Goal: Task Accomplishment & Management: Manage account settings

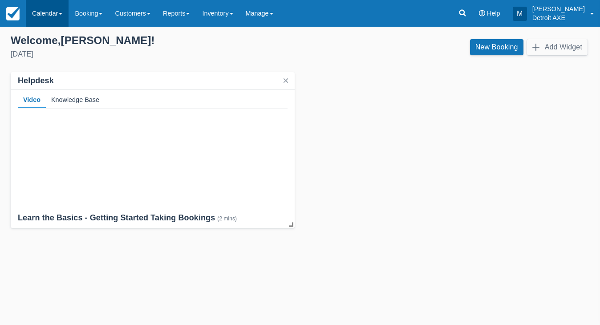
click at [35, 26] on link "Calendar" at bounding box center [47, 13] width 43 height 27
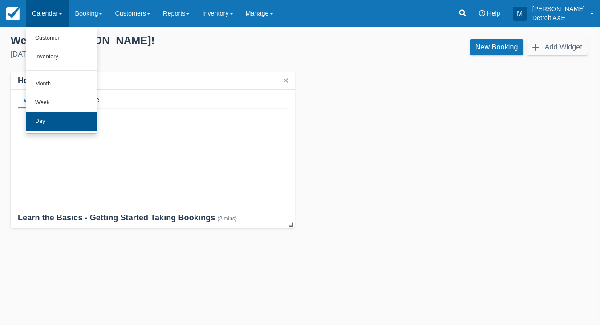
click at [55, 119] on link "Day" at bounding box center [61, 121] width 70 height 19
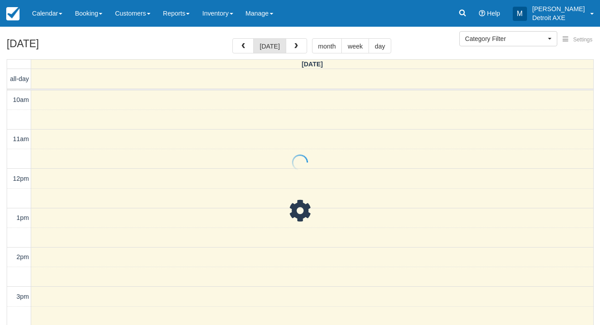
select select
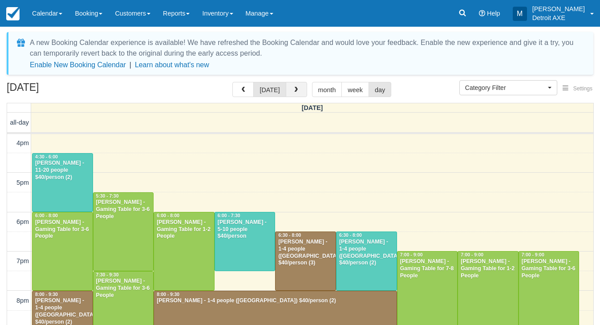
click at [293, 89] on span "button" at bounding box center [296, 90] width 6 height 6
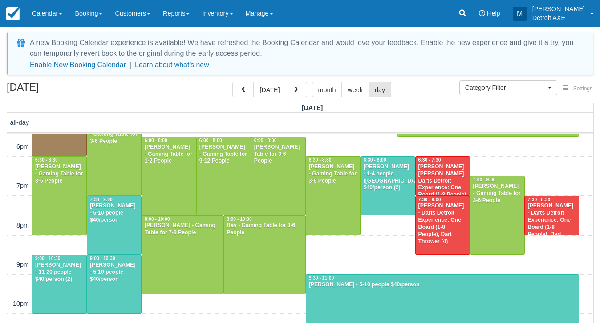
scroll to position [315, 0]
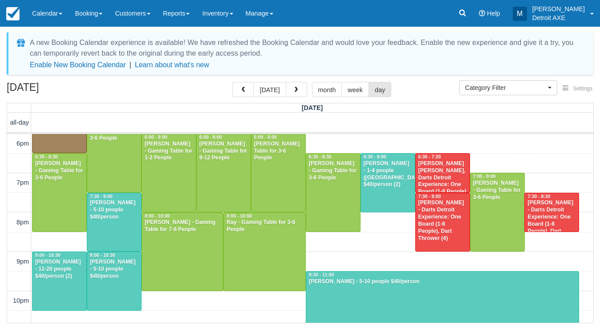
click at [115, 273] on div "Mimi Granger - 5-10 people $40/person" at bounding box center [113, 269] width 49 height 21
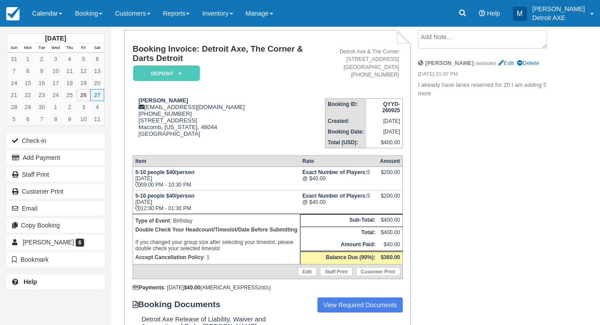
scroll to position [54, 0]
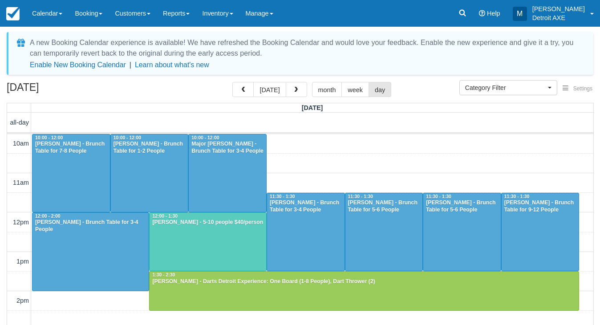
select select
click at [208, 240] on div at bounding box center [208, 242] width 116 height 58
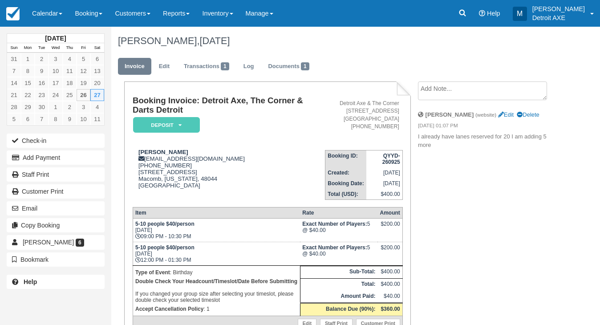
click at [189, 128] on em "Deposit" at bounding box center [166, 125] width 67 height 16
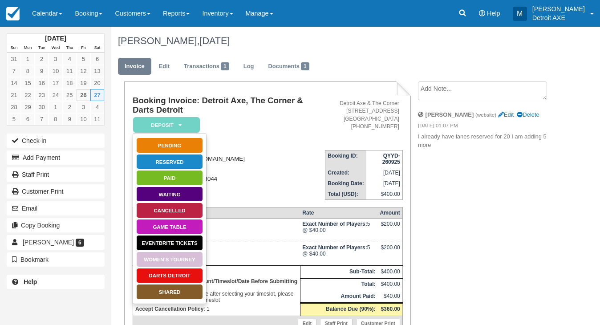
click at [271, 158] on div "Mimi Granger mimi64644@att.net 1 (586) 255-8551 46611 Peach Grove Ave Macomb, M…" at bounding box center [229, 174] width 192 height 51
click at [342, 61] on ul "Invoice Edit Transactions 1 Log Documents 1" at bounding box center [336, 68] width 437 height 27
click at [202, 68] on link "Transactions 1" at bounding box center [206, 66] width 59 height 17
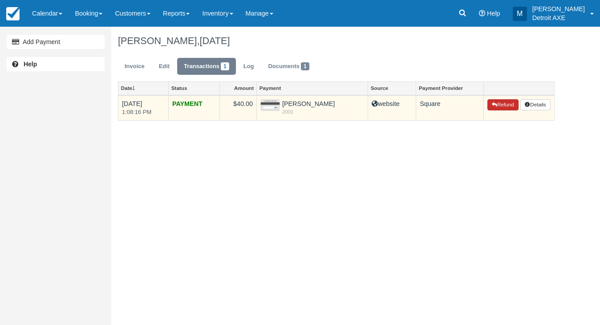
click at [505, 102] on button "Refund" at bounding box center [502, 105] width 31 height 12
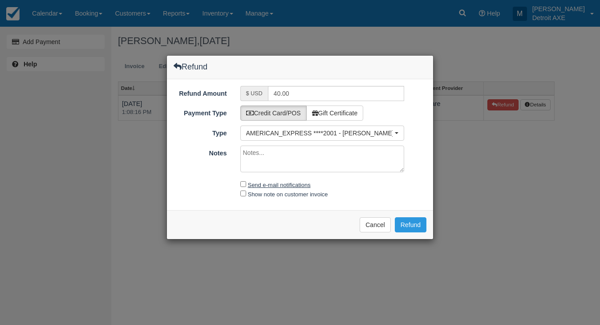
click at [285, 183] on label "Send e-mail notifications" at bounding box center [279, 185] width 63 height 7
click at [246, 183] on input "Send e-mail notifications" at bounding box center [243, 184] width 6 height 6
checkbox input "true"
click at [288, 167] on textarea "Notes" at bounding box center [322, 159] width 164 height 27
type textarea "Booking error"
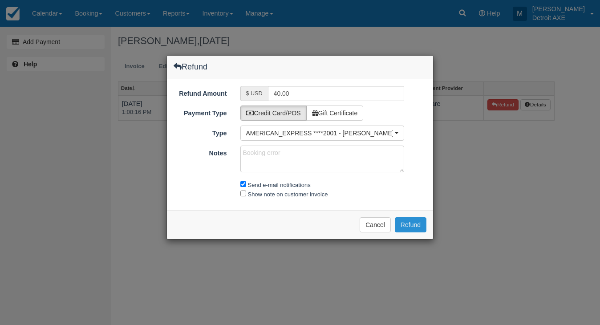
click at [420, 226] on button "Refund" at bounding box center [411, 224] width 32 height 15
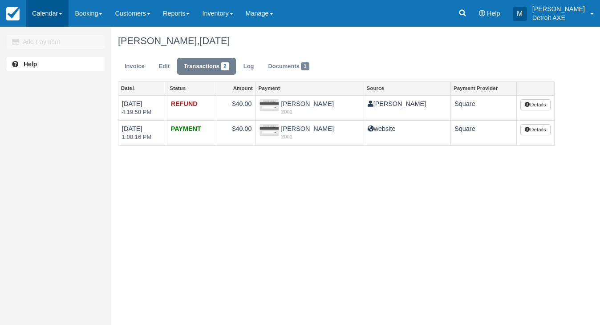
click at [58, 25] on link "Calendar" at bounding box center [47, 13] width 43 height 27
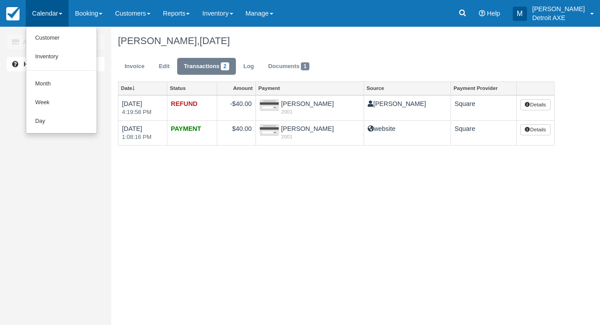
click at [57, 132] on div "Add Payment Help" at bounding box center [55, 162] width 111 height 325
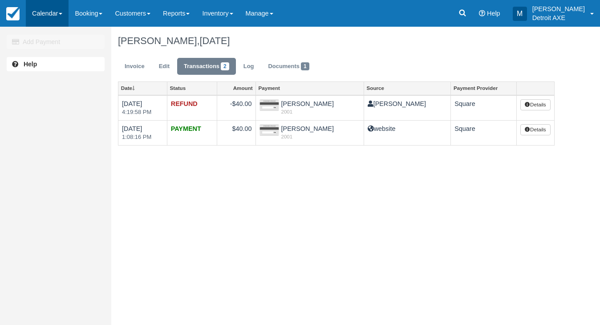
click at [40, 16] on link "Calendar" at bounding box center [47, 13] width 43 height 27
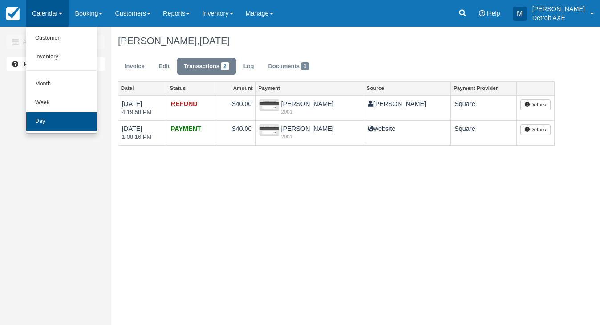
click at [67, 117] on link "Day" at bounding box center [61, 121] width 70 height 19
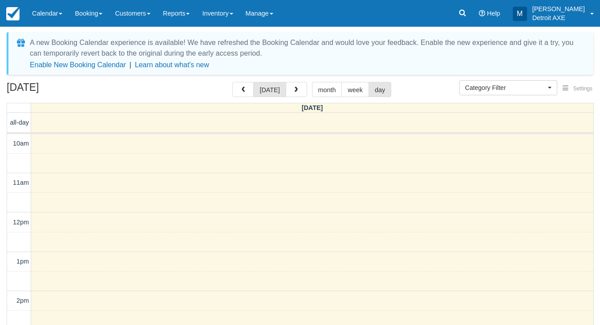
select select
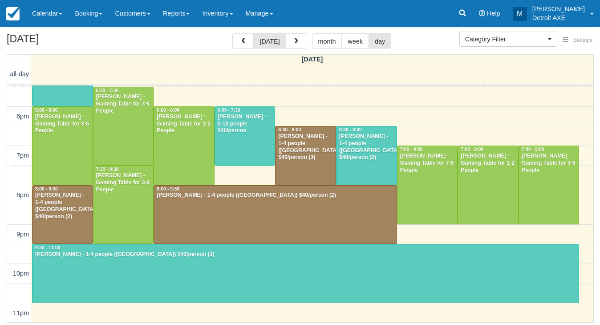
scroll to position [48, 0]
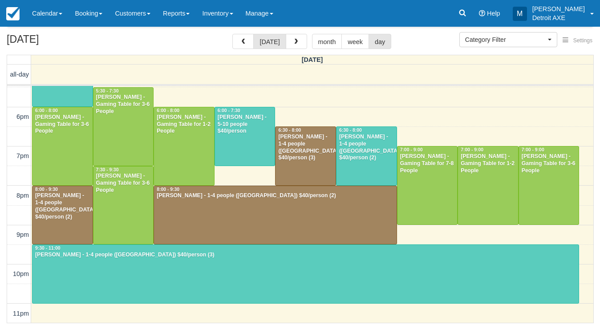
click at [105, 275] on div at bounding box center [305, 274] width 546 height 58
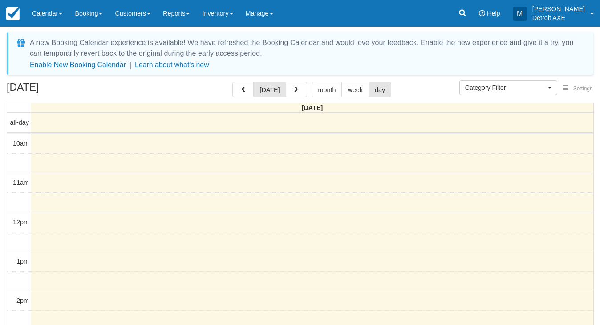
select select
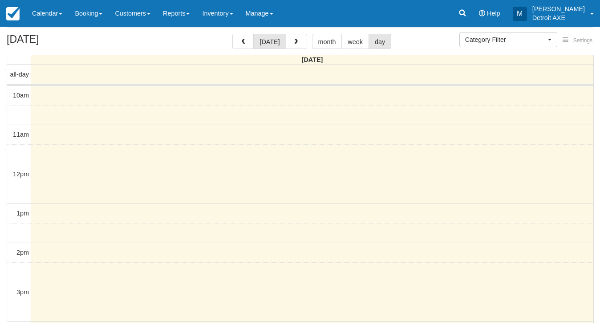
scroll to position [236, 0]
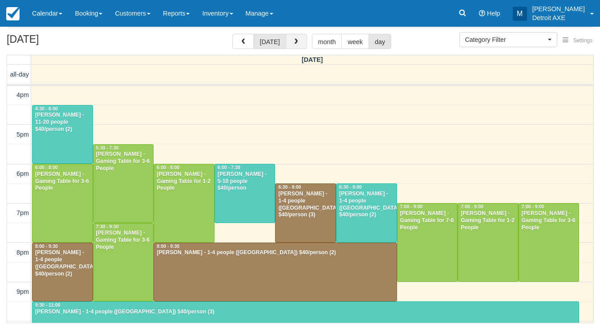
click at [304, 39] on button "button" at bounding box center [296, 41] width 21 height 15
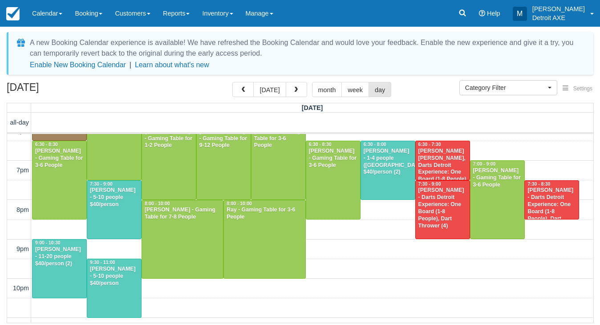
scroll to position [328, 0]
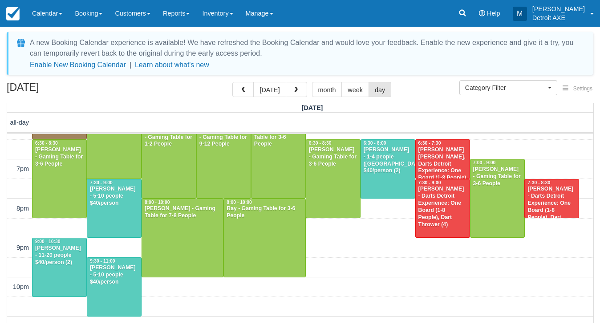
click at [52, 261] on div "Mimi Granger - 11-20 people $40/person (2)" at bounding box center [59, 255] width 49 height 21
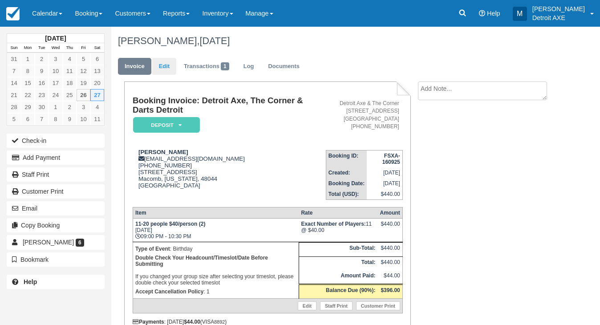
click at [162, 71] on link "Edit" at bounding box center [164, 66] width 24 height 17
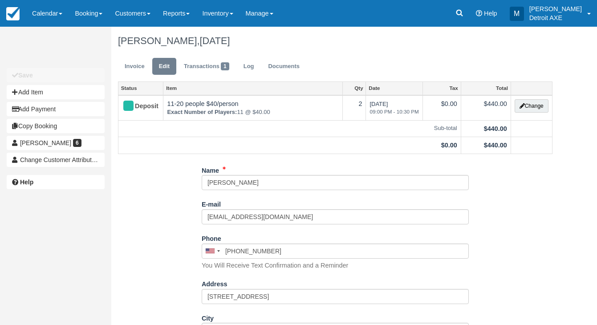
select select "Birthday"
type input "[PHONE_NUMBER]"
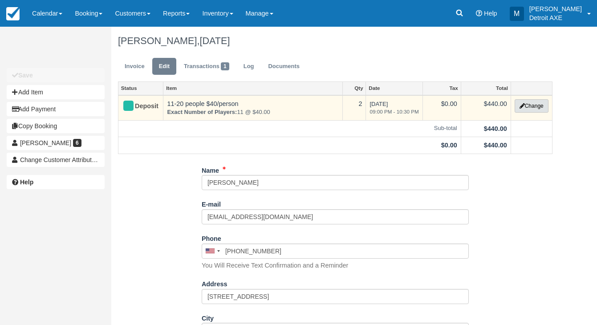
click at [524, 111] on button "Change" at bounding box center [531, 105] width 34 height 13
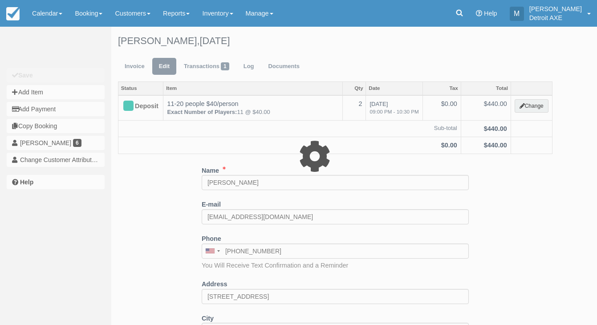
select select "14"
type input "440.00"
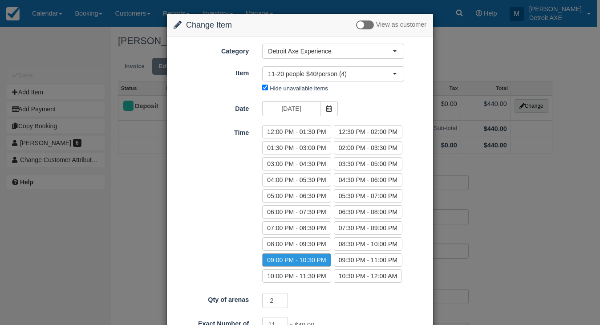
click at [370, 82] on div "Nothing selected 11-20 people $40/person (4) Bar Tab Buyout Gratuity Gratuity f…" at bounding box center [332, 80] width 155 height 29
click at [367, 78] on button "11-20 people $40/person (4)" at bounding box center [333, 73] width 142 height 15
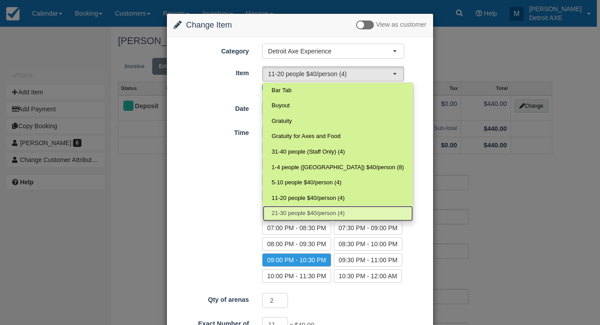
click at [352, 211] on link "21-30 people $40/person (4)" at bounding box center [338, 214] width 150 height 16
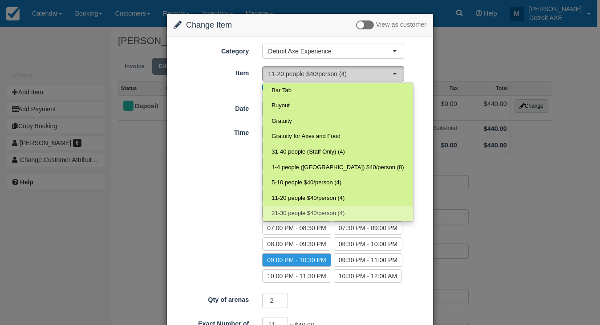
select select "178"
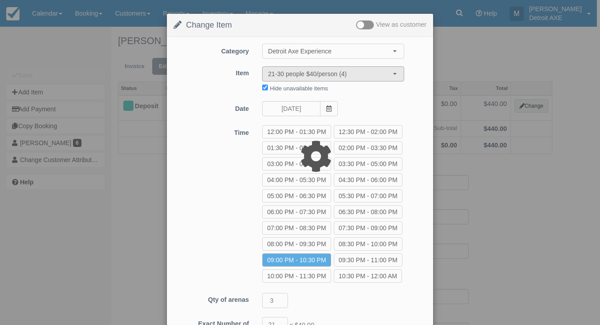
type input "840.00"
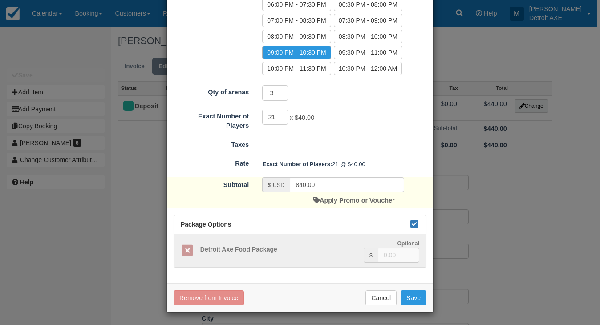
scroll to position [207, 0]
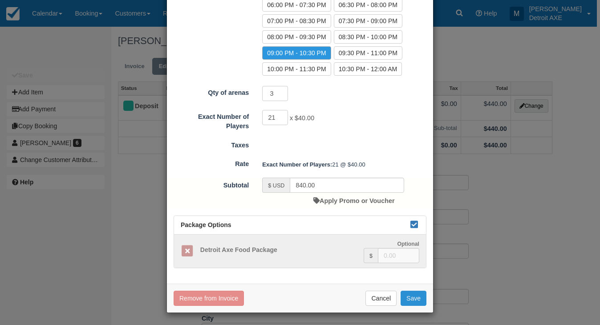
click at [409, 299] on button "Save" at bounding box center [414, 298] width 26 height 15
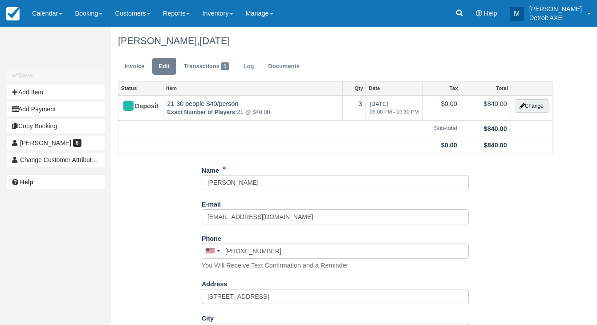
select select "Birthday"
click at [138, 70] on link "Invoice" at bounding box center [134, 66] width 33 height 17
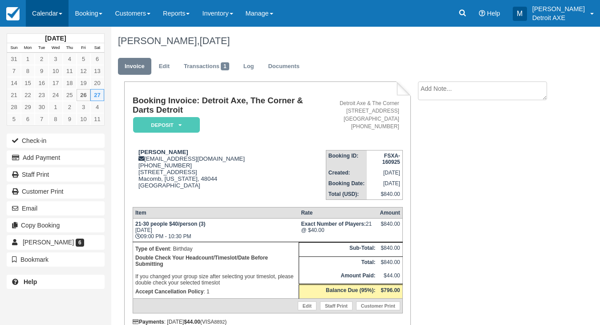
click at [56, 12] on link "Calendar" at bounding box center [47, 13] width 43 height 27
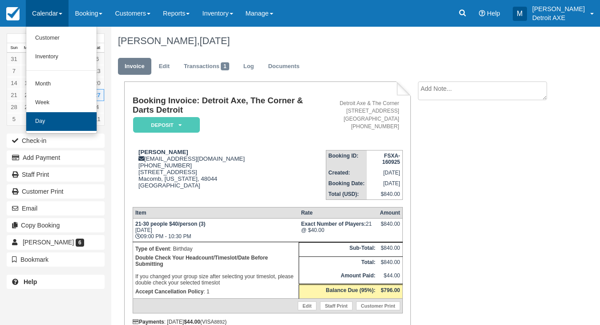
click at [68, 116] on link "Day" at bounding box center [61, 121] width 70 height 19
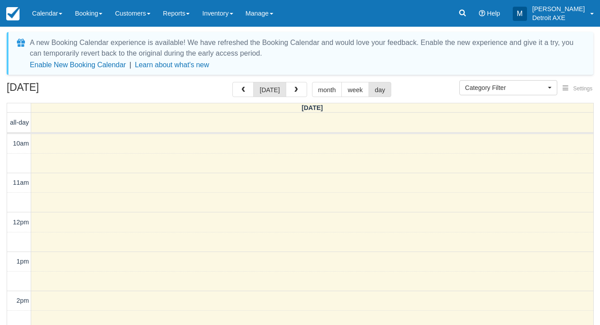
select select
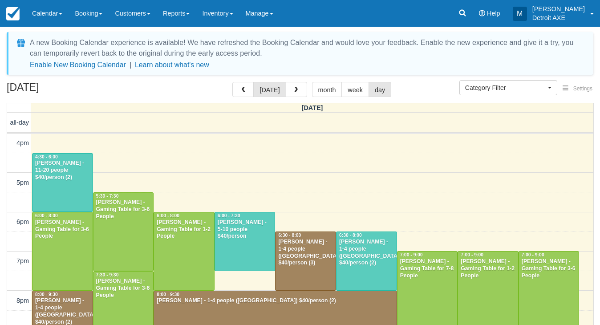
click at [81, 197] on div at bounding box center [62, 183] width 60 height 58
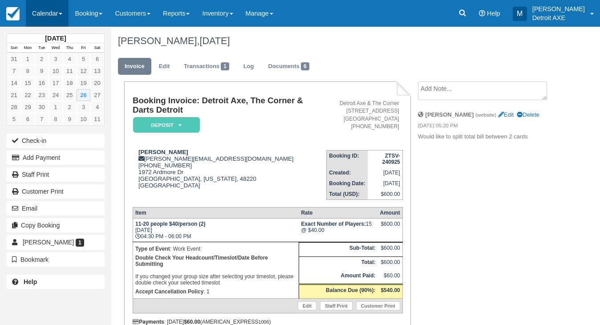
click at [57, 12] on link "Calendar" at bounding box center [47, 13] width 43 height 27
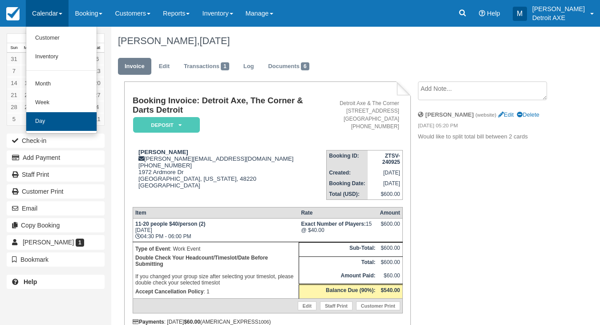
click at [75, 121] on link "Day" at bounding box center [61, 121] width 70 height 19
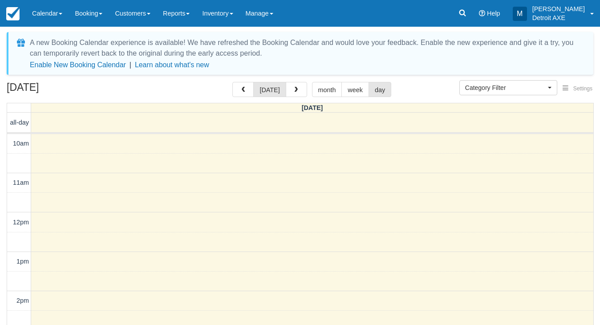
select select
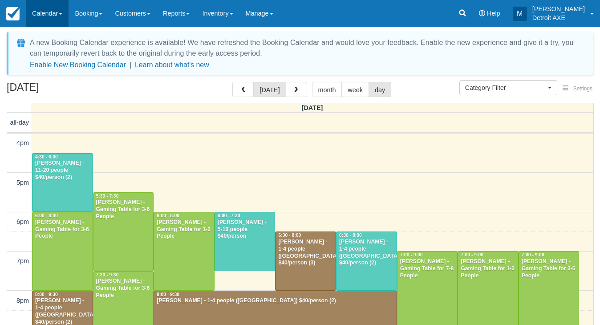
click at [49, 17] on link "Calendar" at bounding box center [47, 13] width 43 height 27
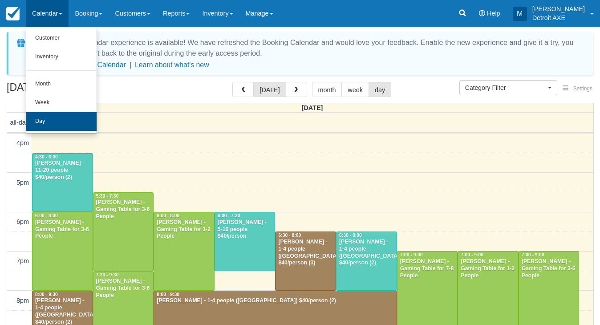
click at [61, 121] on link "Day" at bounding box center [61, 121] width 70 height 19
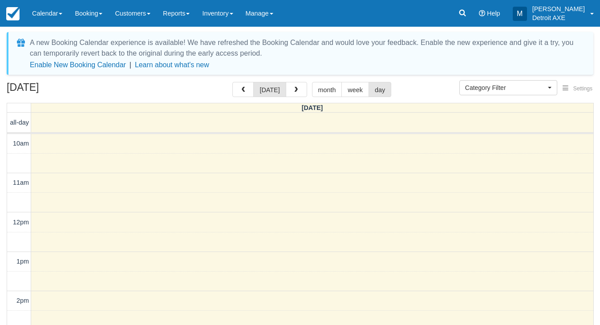
select select
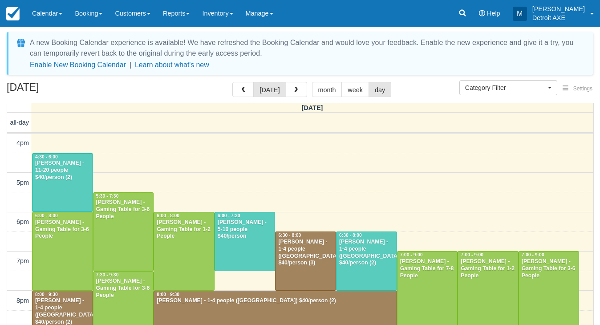
click at [358, 270] on div at bounding box center [366, 261] width 60 height 58
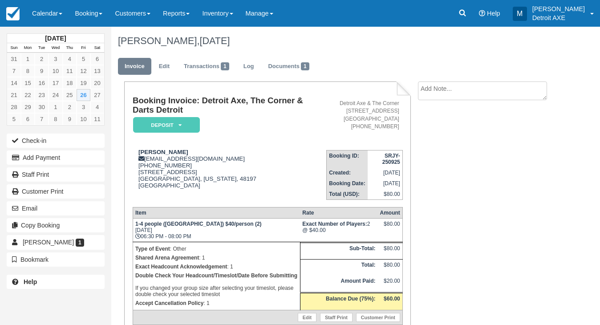
click at [184, 125] on em "Deposit" at bounding box center [166, 125] width 67 height 16
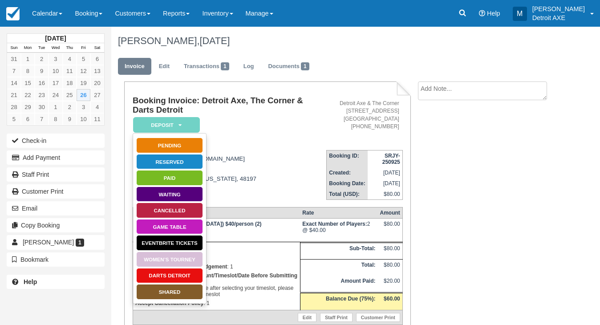
click at [170, 288] on link "SHARED" at bounding box center [169, 292] width 67 height 16
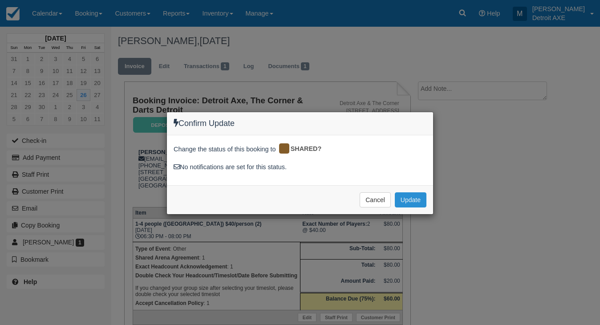
click at [423, 195] on button "Update" at bounding box center [411, 199] width 32 height 15
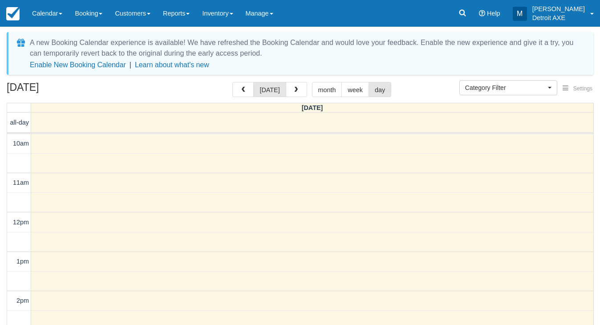
select select
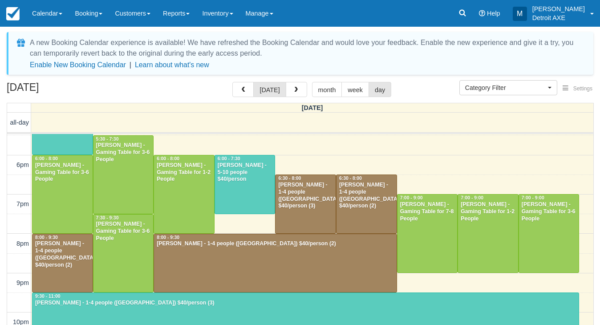
scroll to position [293, 0]
click at [91, 309] on div at bounding box center [305, 322] width 546 height 58
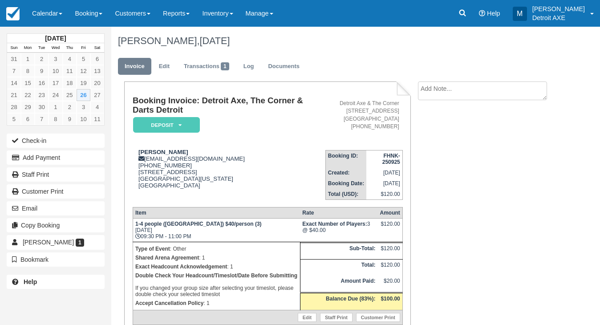
click at [175, 127] on em "Deposit" at bounding box center [166, 125] width 67 height 16
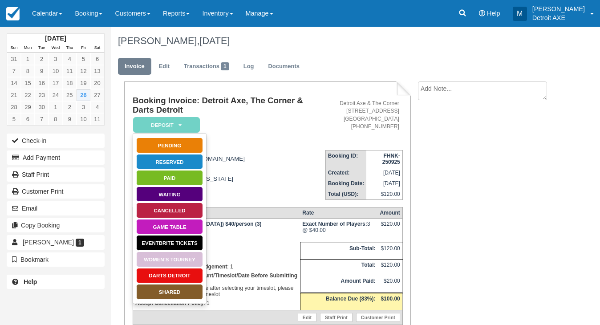
click at [164, 293] on link "SHARED" at bounding box center [169, 292] width 67 height 16
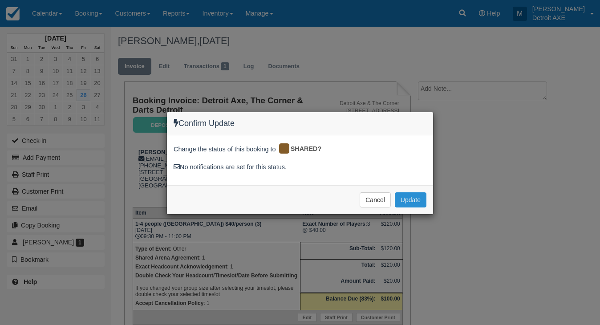
click at [404, 202] on button "Update" at bounding box center [411, 199] width 32 height 15
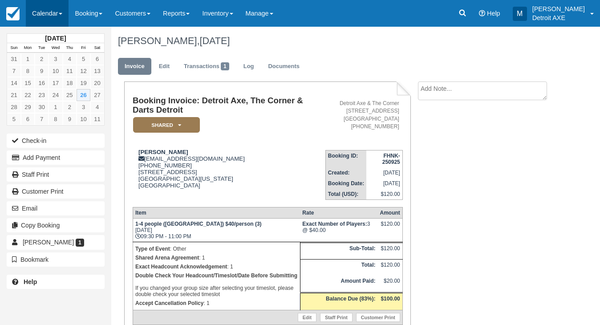
click at [57, 14] on link "Calendar" at bounding box center [47, 13] width 43 height 27
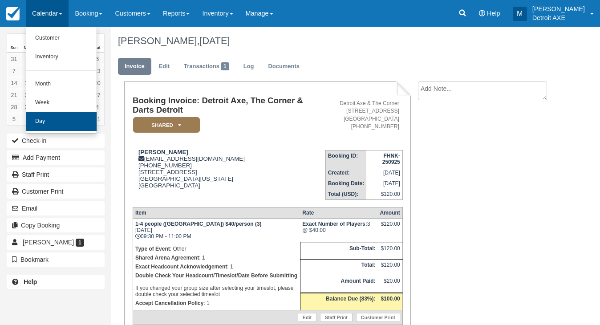
click at [58, 118] on link "Day" at bounding box center [61, 121] width 70 height 19
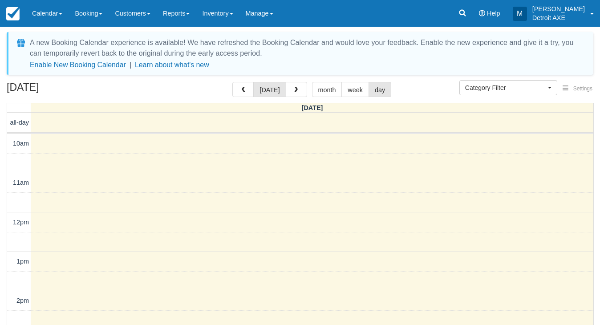
select select
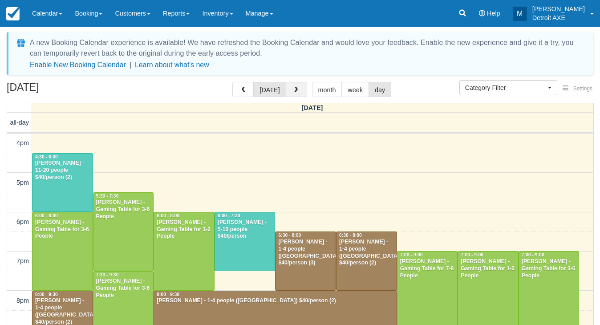
click at [300, 91] on button "button" at bounding box center [296, 89] width 21 height 15
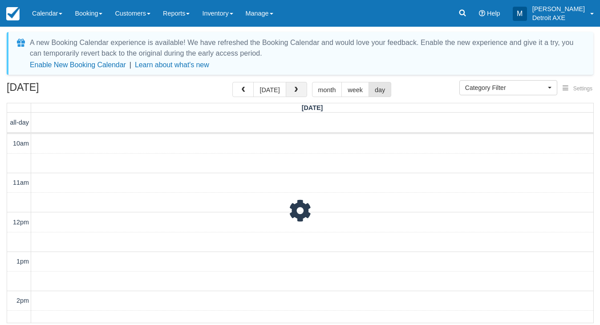
scroll to position [236, 0]
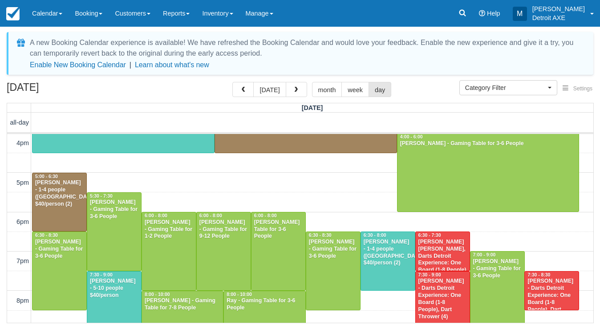
click at [380, 268] on div at bounding box center [388, 261] width 54 height 58
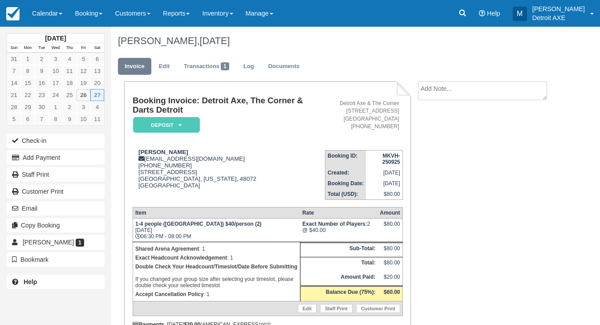
click at [178, 123] on em "Deposit" at bounding box center [166, 125] width 67 height 16
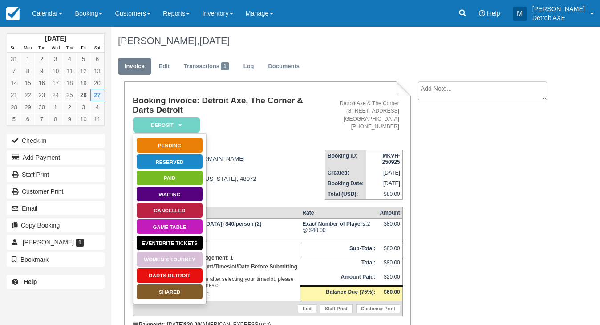
click at [179, 291] on link "SHARED" at bounding box center [169, 292] width 67 height 16
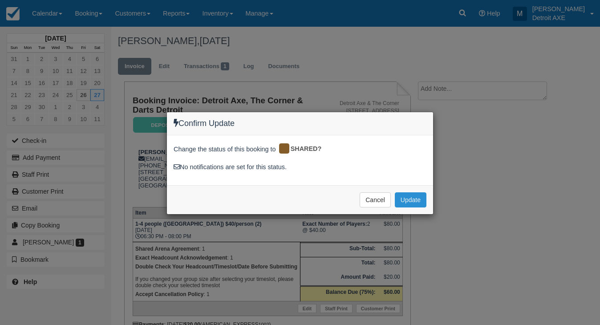
click at [420, 193] on button "Update" at bounding box center [411, 199] width 32 height 15
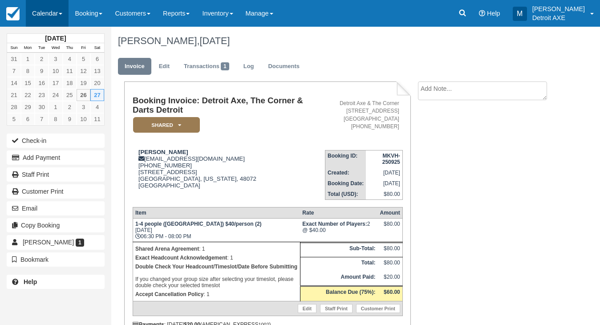
click at [32, 20] on link "Calendar" at bounding box center [47, 13] width 43 height 27
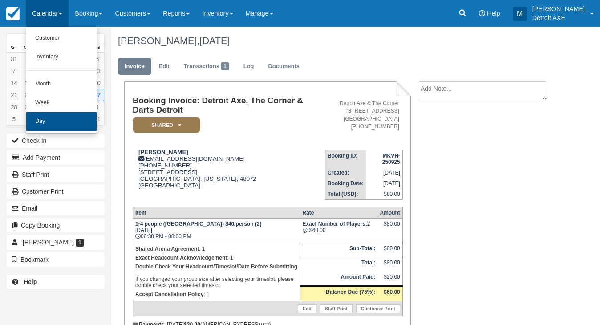
click at [50, 117] on link "Day" at bounding box center [61, 121] width 70 height 19
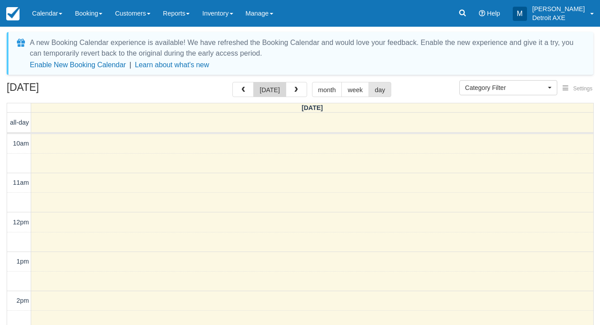
scroll to position [236, 0]
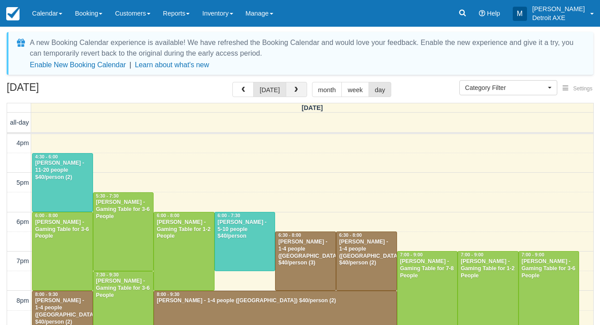
click at [298, 92] on button "button" at bounding box center [296, 89] width 21 height 15
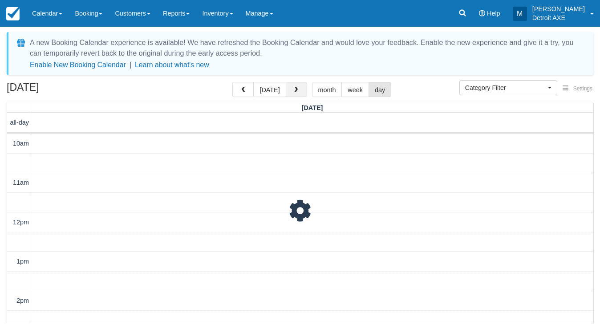
scroll to position [236, 0]
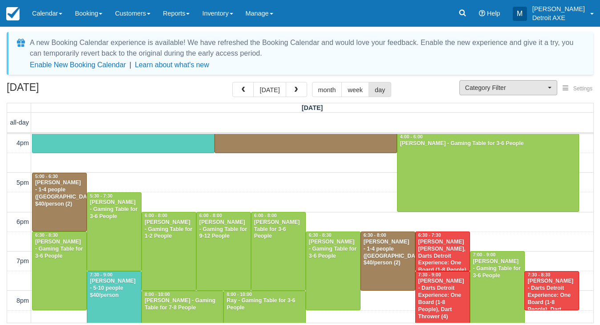
click at [472, 91] on span "Category Filter" at bounding box center [505, 87] width 81 height 9
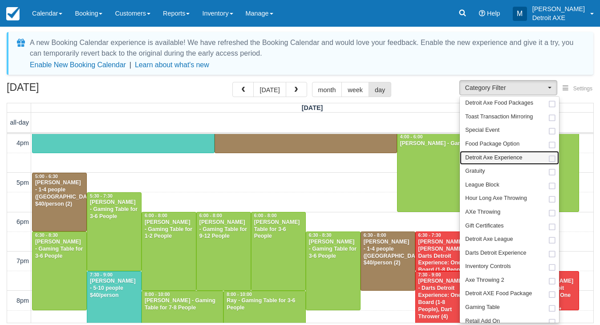
click at [482, 158] on span "Detroit Axe Experience" at bounding box center [493, 158] width 57 height 8
select select "14"
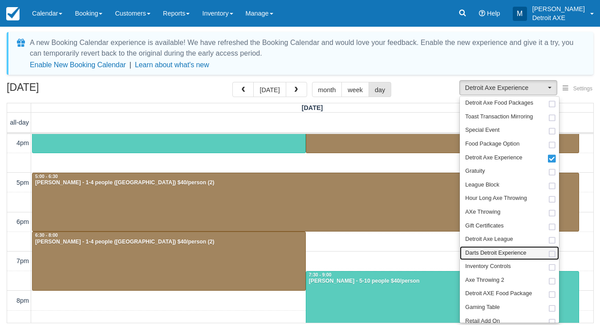
click at [481, 249] on span "Darts Detroit Experience" at bounding box center [495, 253] width 61 height 8
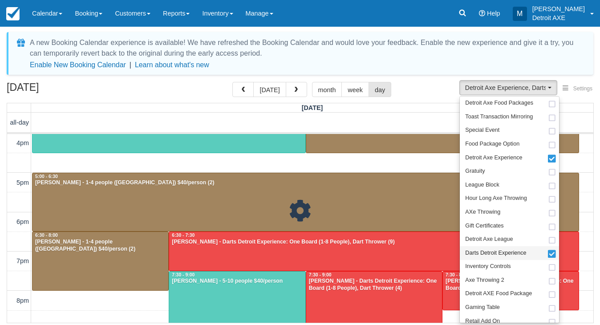
scroll to position [236, 0]
click at [420, 88] on div "September 27, 2025 today month week day" at bounding box center [300, 91] width 587 height 19
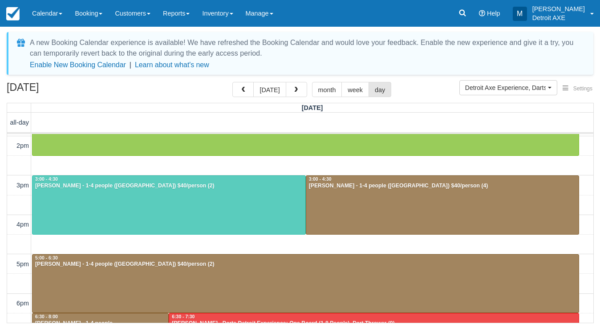
scroll to position [154, 0]
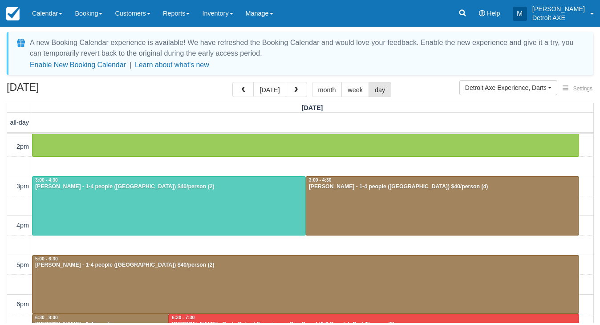
click at [268, 234] on div at bounding box center [168, 206] width 273 height 58
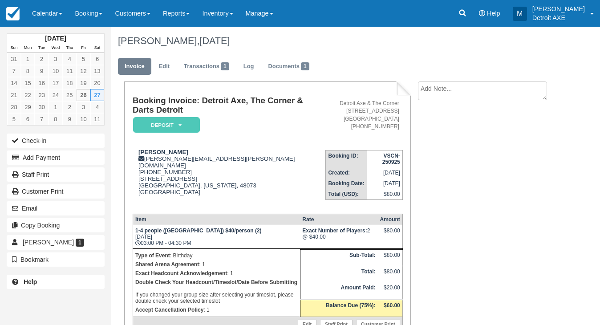
click at [199, 125] on em "Deposit" at bounding box center [166, 125] width 67 height 16
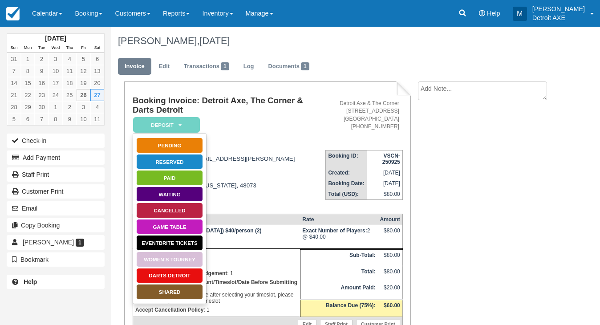
click at [188, 288] on link "SHARED" at bounding box center [169, 292] width 67 height 16
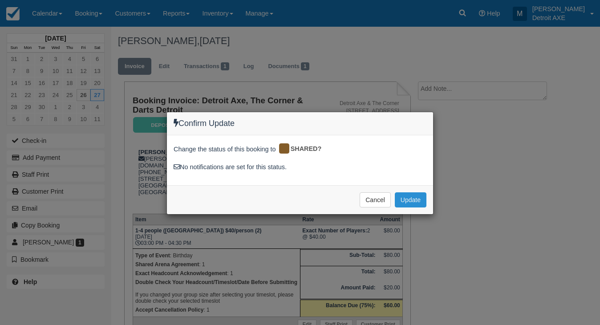
click at [415, 193] on button "Update" at bounding box center [411, 199] width 32 height 15
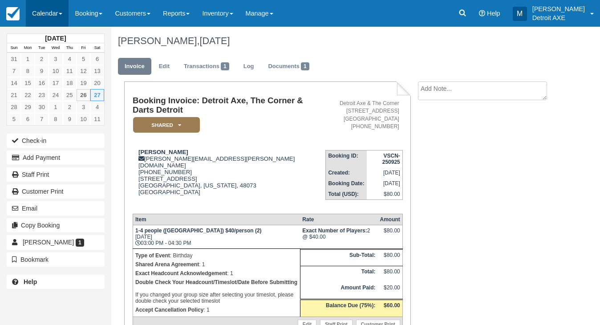
click at [59, 14] on link "Calendar" at bounding box center [47, 13] width 43 height 27
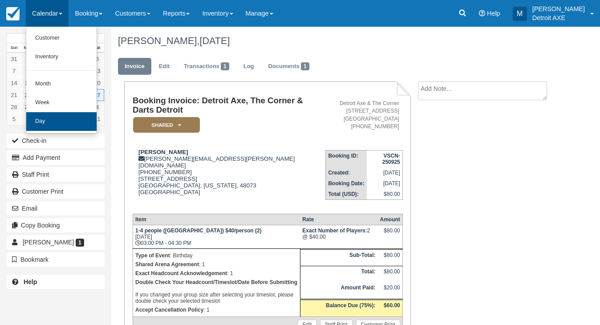
click at [69, 121] on link "Day" at bounding box center [61, 121] width 70 height 19
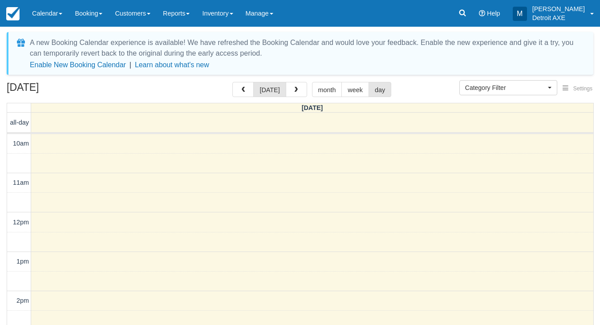
select select
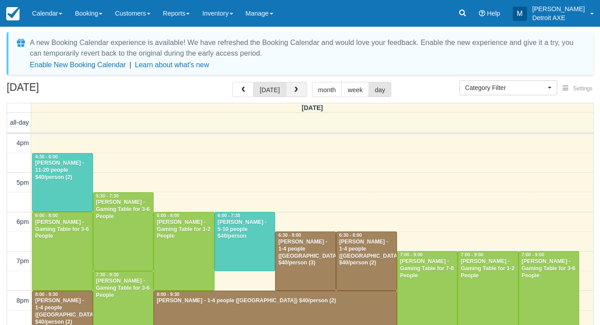
click at [299, 88] on button "button" at bounding box center [296, 89] width 21 height 15
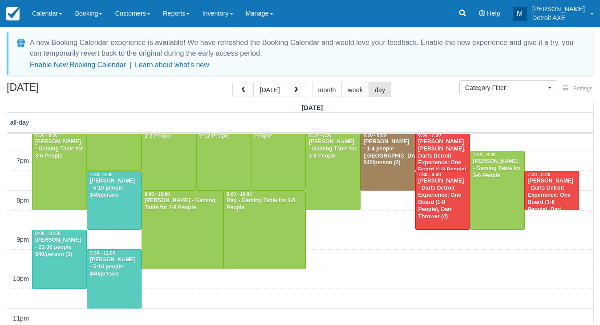
scroll to position [334, 0]
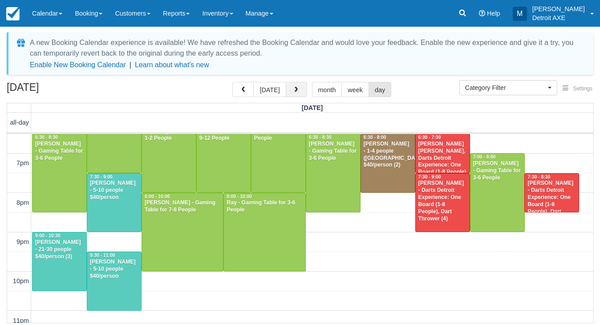
click at [287, 86] on button "button" at bounding box center [296, 89] width 21 height 15
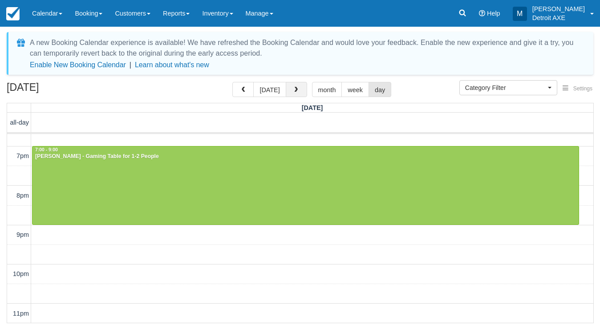
click at [293, 90] on span "button" at bounding box center [296, 90] width 6 height 6
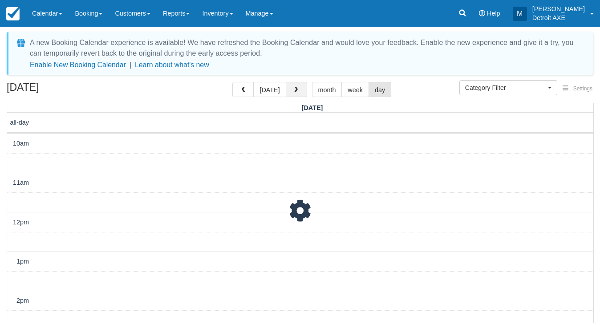
scroll to position [236, 0]
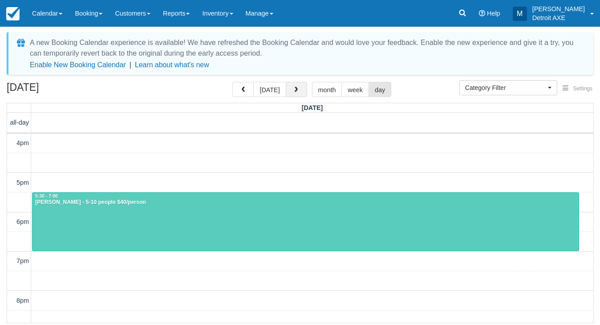
click at [293, 91] on span "button" at bounding box center [296, 90] width 6 height 6
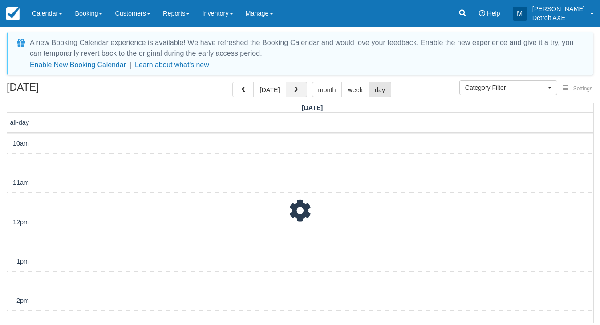
scroll to position [236, 0]
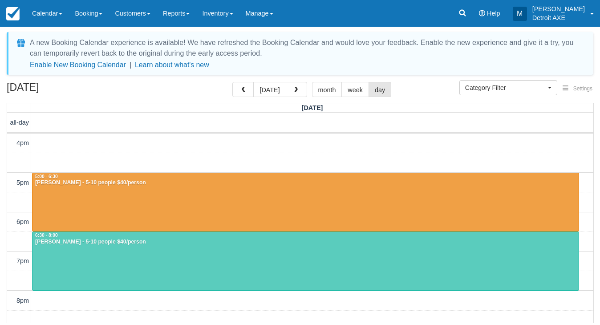
click at [229, 184] on div "Melissa Grannes - 5-10 people $40/person" at bounding box center [306, 182] width 542 height 7
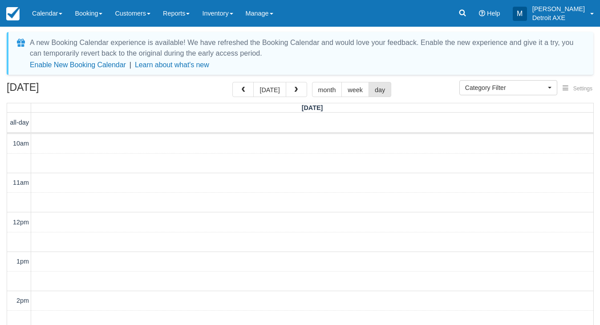
select select
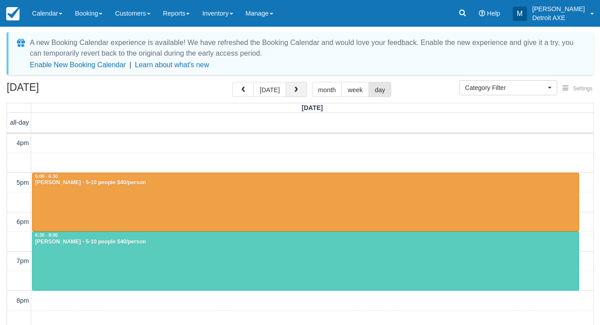
click at [295, 91] on span "button" at bounding box center [296, 90] width 6 height 6
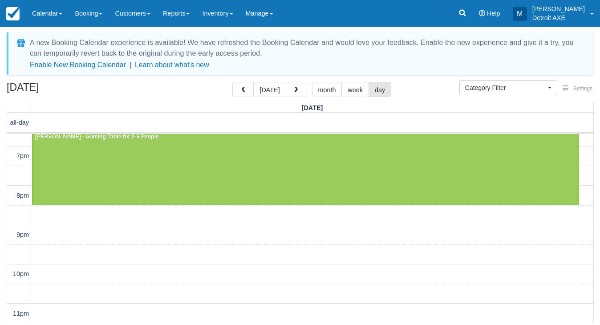
scroll to position [341, 0]
click at [293, 89] on span "button" at bounding box center [296, 90] width 6 height 6
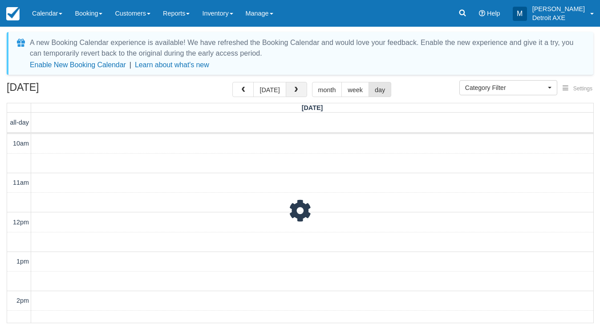
scroll to position [236, 0]
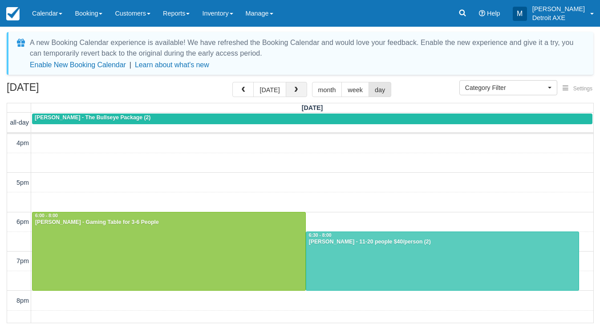
click at [293, 89] on span "button" at bounding box center [296, 90] width 6 height 6
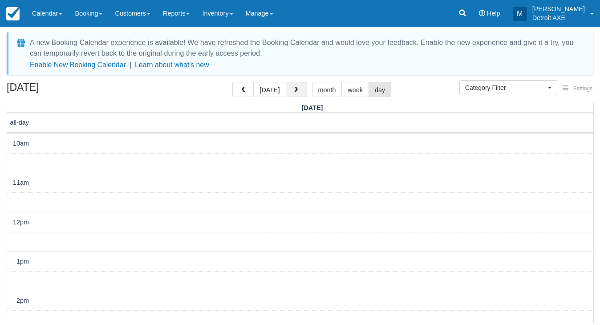
scroll to position [236, 0]
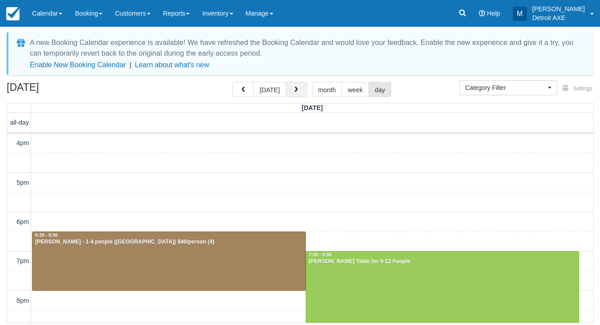
click at [293, 88] on span "button" at bounding box center [296, 90] width 6 height 6
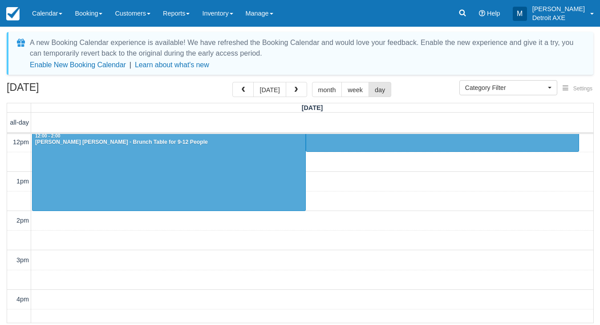
scroll to position [65, 0]
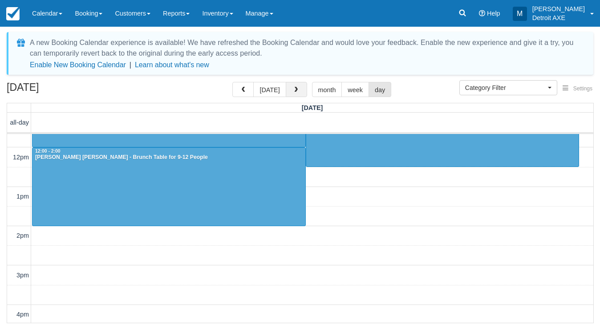
click at [295, 85] on button "button" at bounding box center [296, 89] width 21 height 15
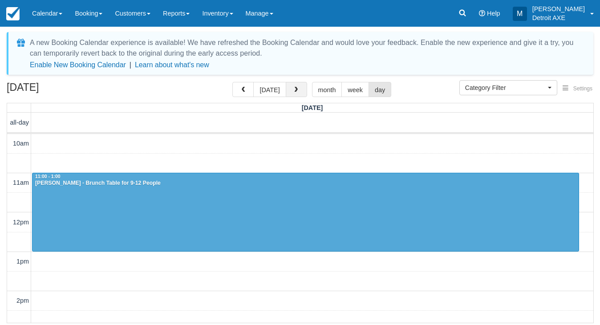
click at [295, 87] on button "button" at bounding box center [296, 89] width 21 height 15
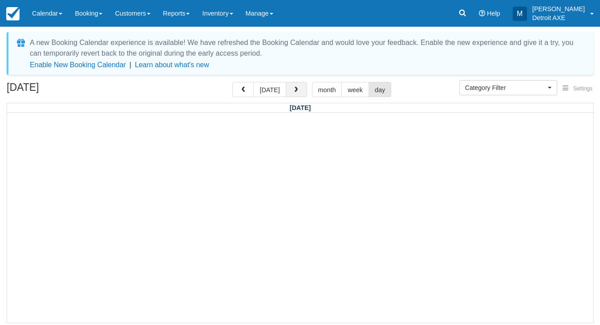
click at [295, 87] on span "button" at bounding box center [296, 90] width 6 height 6
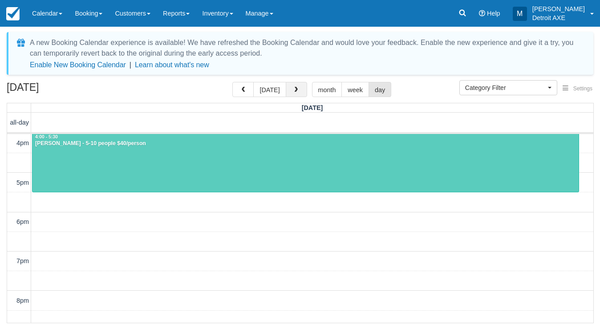
click at [295, 87] on span "button" at bounding box center [296, 90] width 6 height 6
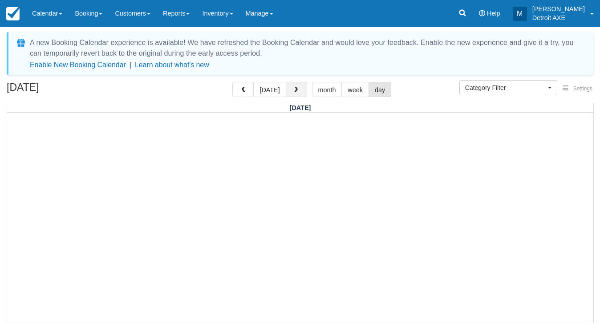
click at [295, 87] on span "button" at bounding box center [296, 90] width 6 height 6
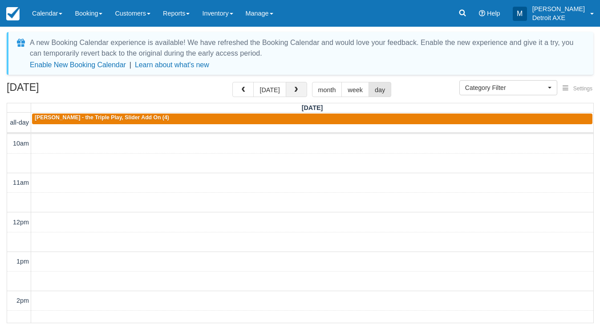
scroll to position [236, 0]
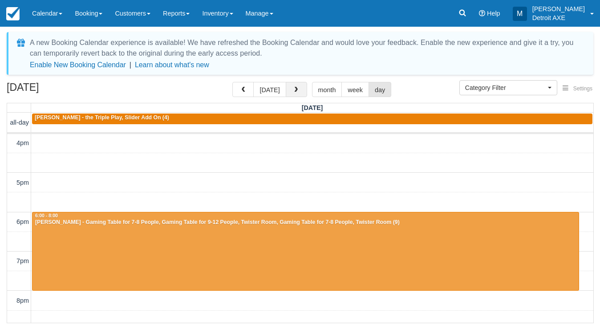
click at [295, 87] on span "button" at bounding box center [296, 90] width 6 height 6
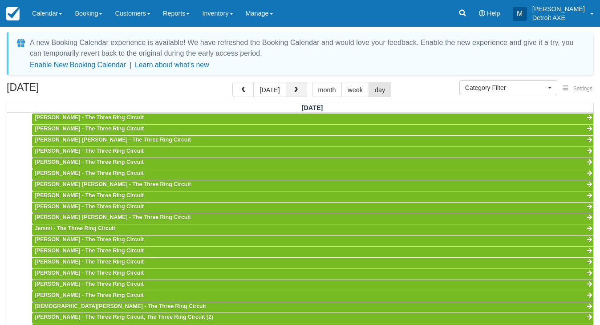
click at [295, 83] on button "button" at bounding box center [296, 89] width 21 height 15
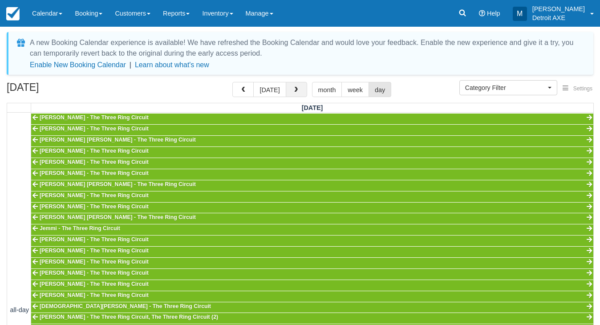
scroll to position [236, 0]
click at [295, 83] on button "button" at bounding box center [296, 89] width 21 height 15
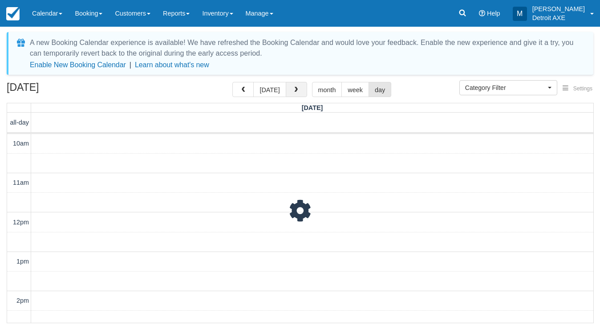
scroll to position [236, 0]
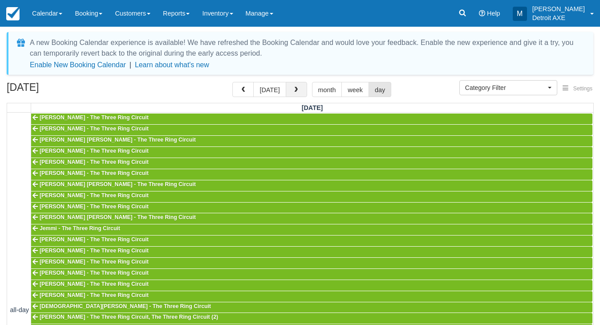
click at [295, 83] on button "button" at bounding box center [296, 89] width 21 height 15
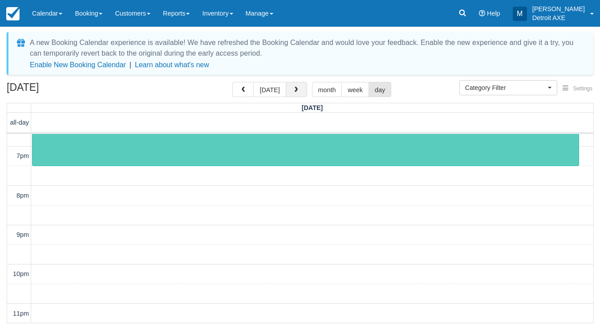
scroll to position [341, 0]
click at [293, 92] on span "button" at bounding box center [296, 90] width 6 height 6
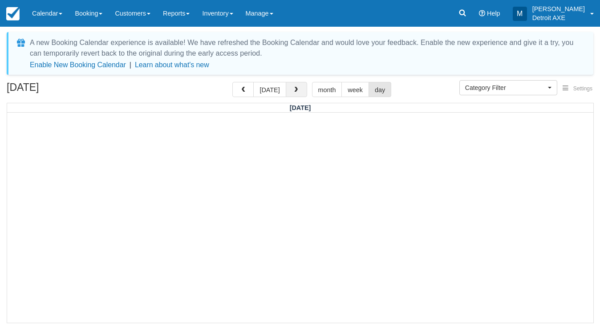
click at [293, 92] on span "button" at bounding box center [296, 90] width 6 height 6
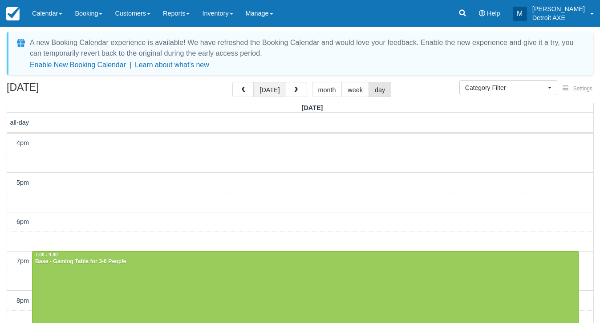
click at [266, 87] on button "today" at bounding box center [269, 89] width 32 height 15
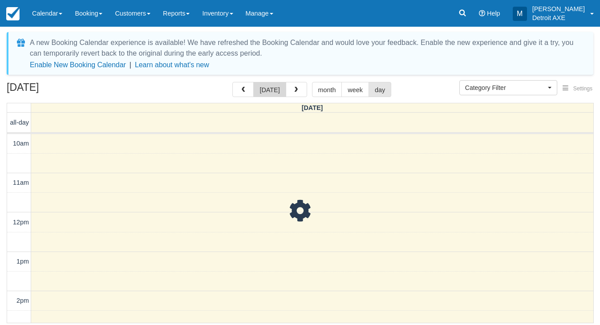
scroll to position [236, 0]
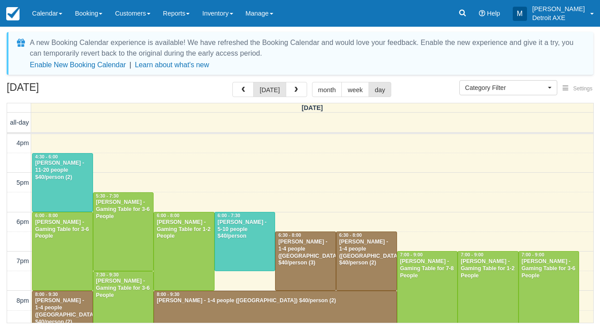
click at [42, 172] on div "Jason Esmacher - 11-20 people $40/person (2)" at bounding box center [63, 170] width 56 height 21
